Goal: Task Accomplishment & Management: Manage account settings

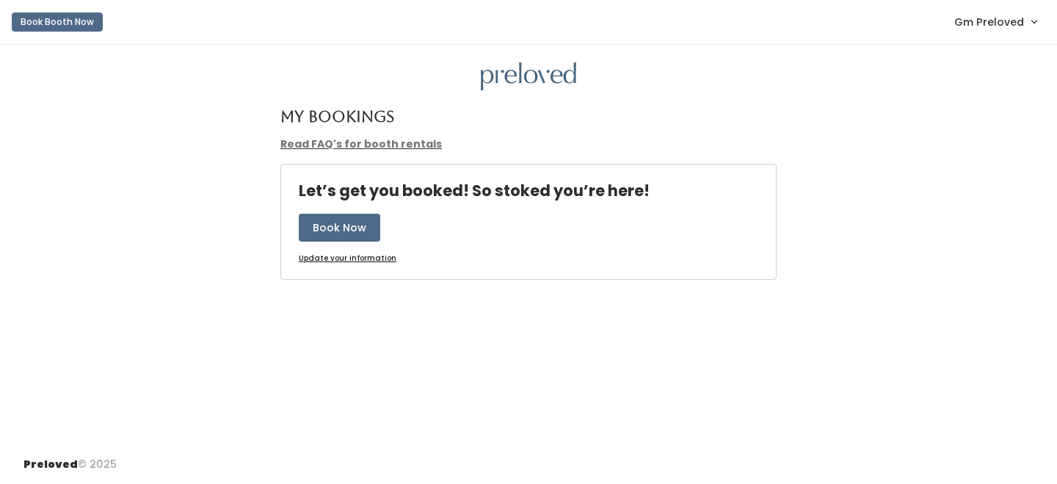
click at [980, 7] on link "Gm Preloved" at bounding box center [996, 22] width 112 height 32
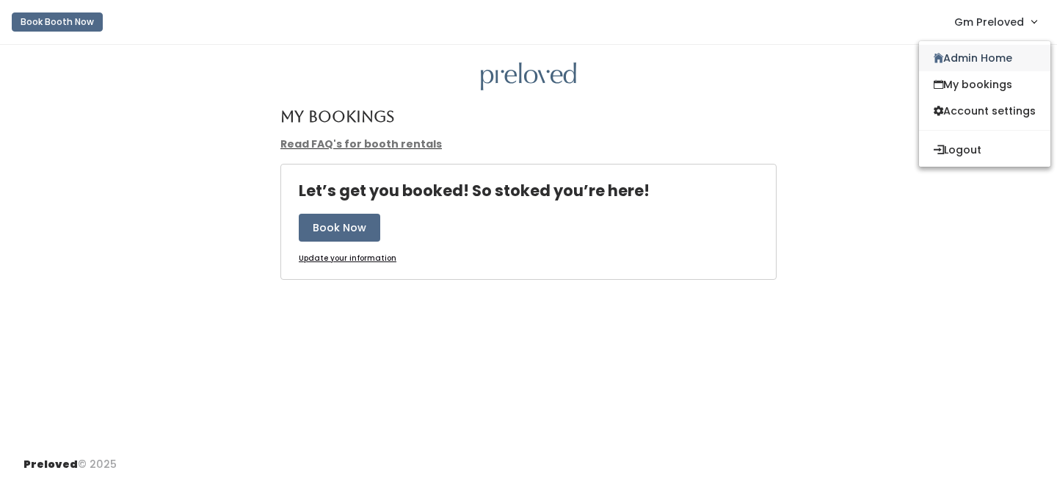
click at [971, 57] on link "Admin Home" at bounding box center [984, 58] width 131 height 26
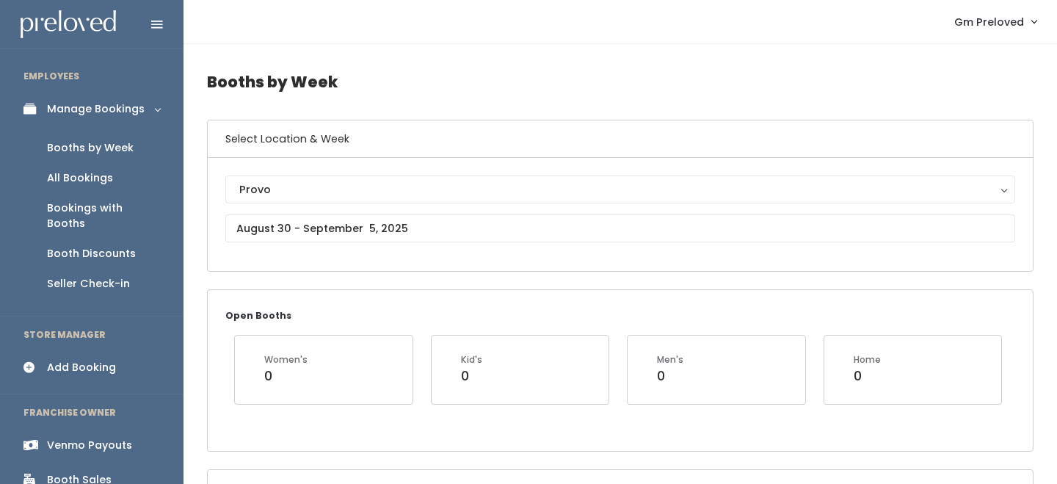
click at [113, 246] on div "Booth Discounts" at bounding box center [91, 253] width 89 height 15
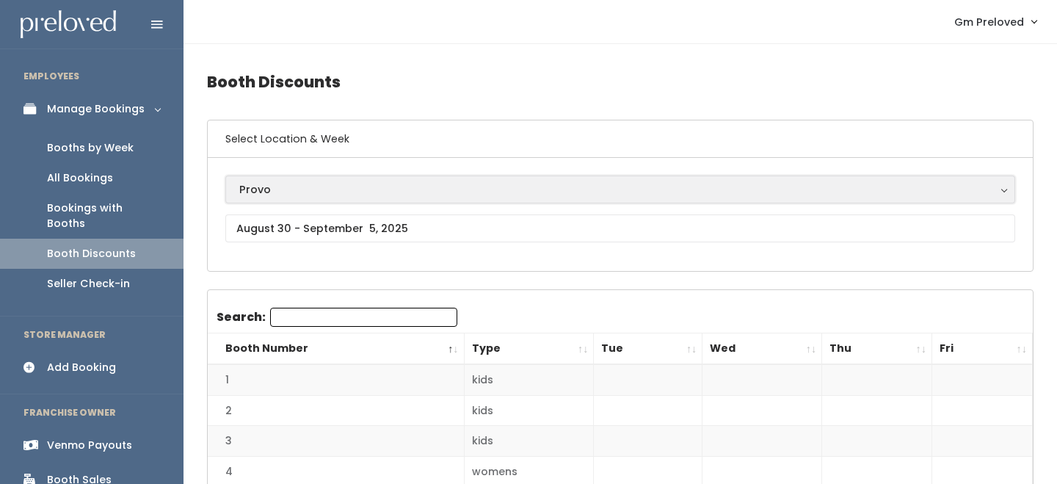
click at [346, 202] on button "Provo" at bounding box center [620, 189] width 790 height 28
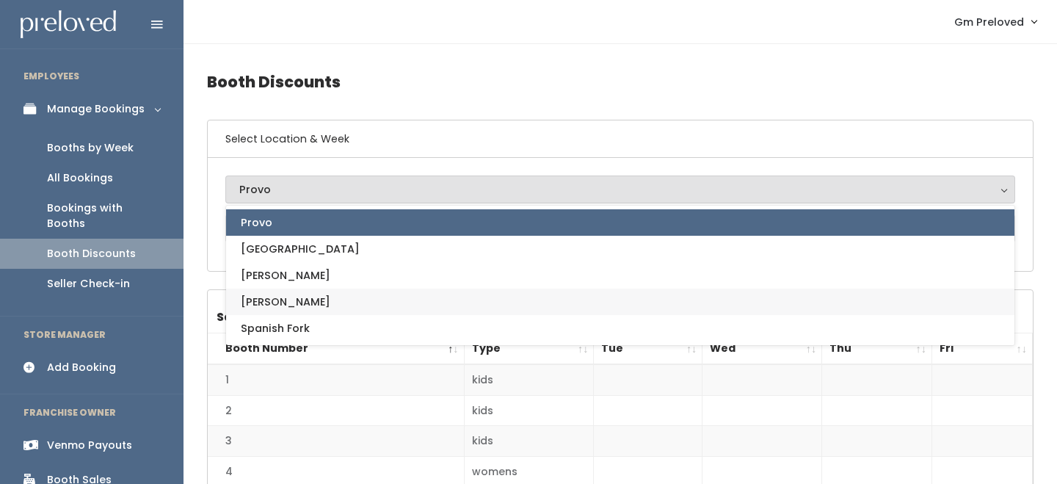
click at [334, 302] on link "[PERSON_NAME]" at bounding box center [620, 302] width 789 height 26
select select "3"
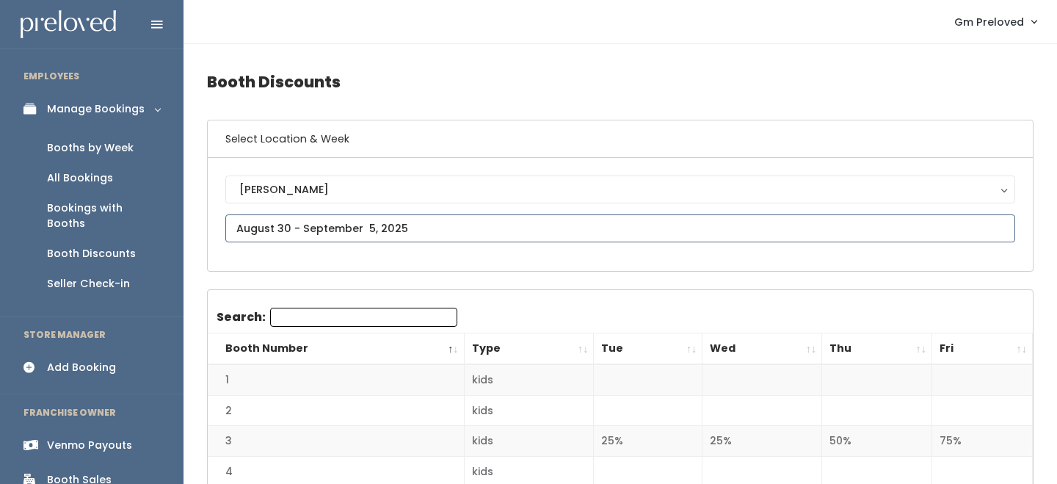
click at [342, 233] on input "text" at bounding box center [620, 228] width 790 height 28
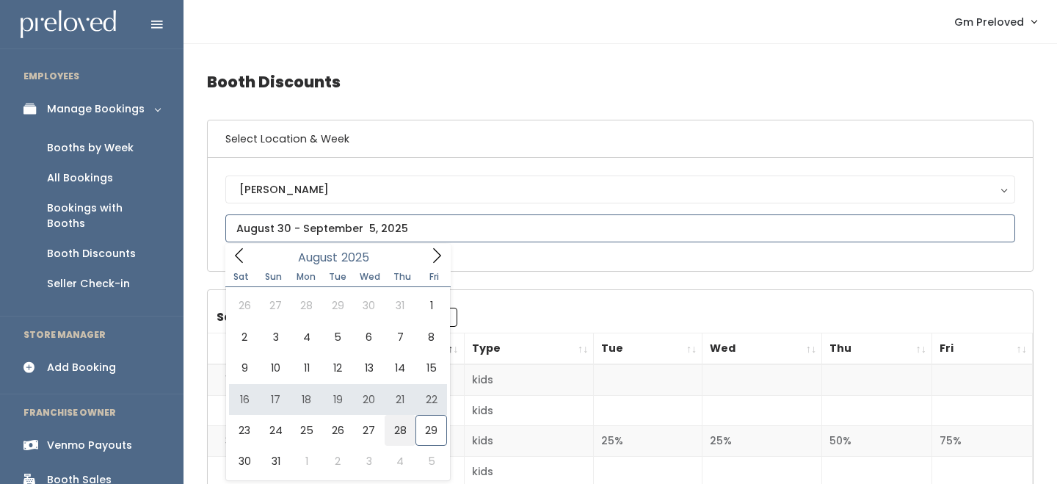
type input "[DATE] to [DATE]"
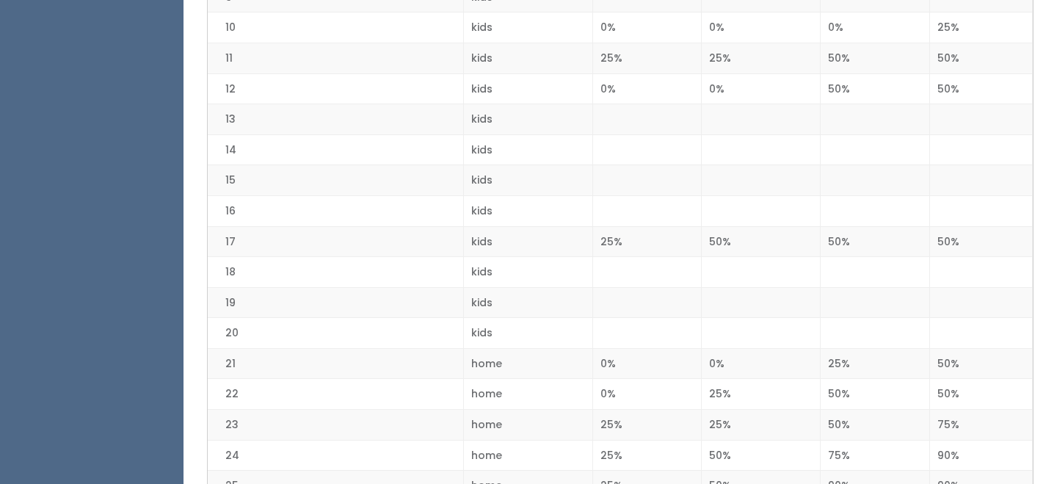
scroll to position [640, 0]
